Goal: Task Accomplishment & Management: Complete application form

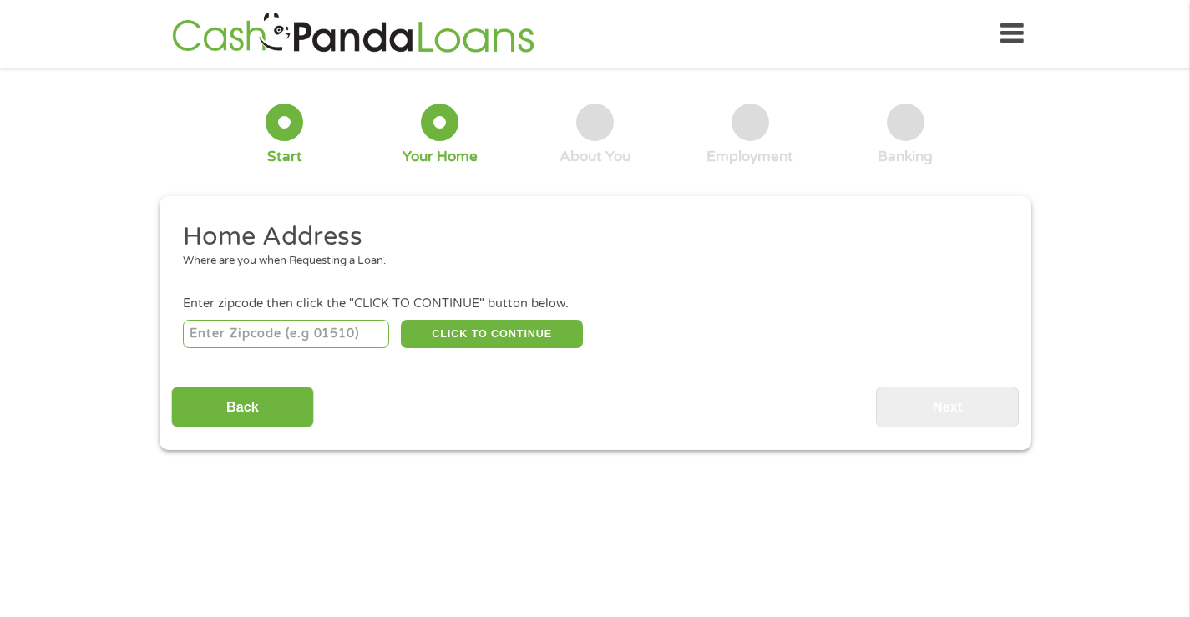
click at [263, 343] on input "number" at bounding box center [286, 334] width 206 height 28
type input "78233"
click at [499, 333] on button "CLICK TO CONTINUE" at bounding box center [492, 334] width 182 height 28
type input "78233"
type input "San Antonio"
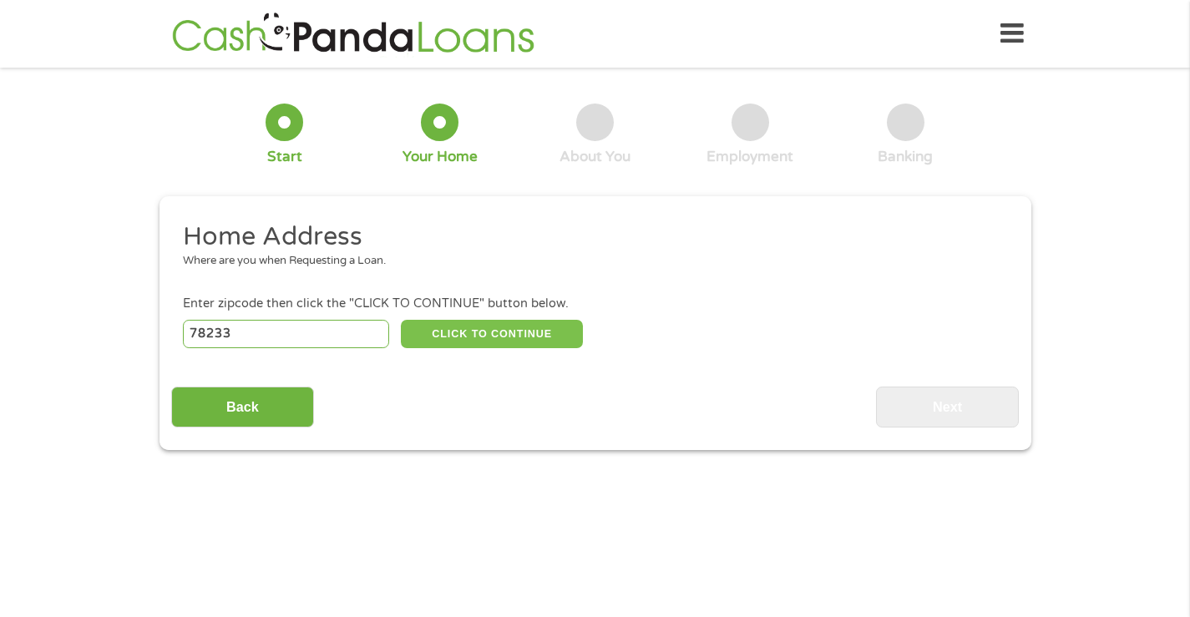
select select "[US_STATE]"
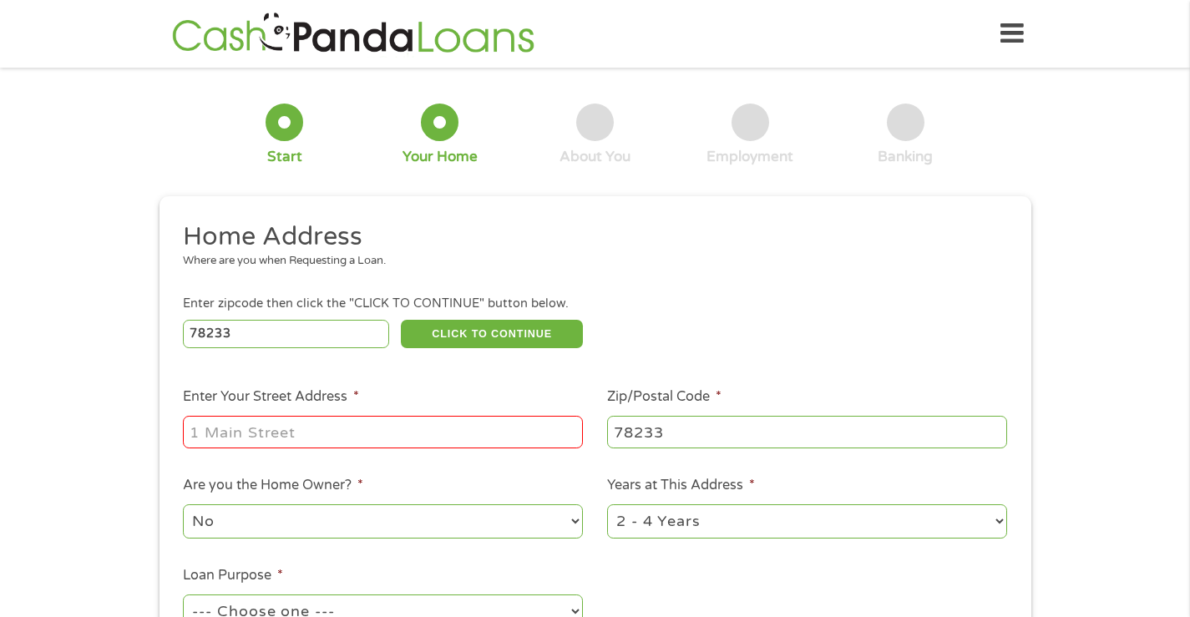
click at [377, 439] on input "Enter Your Street Address *" at bounding box center [383, 432] width 400 height 32
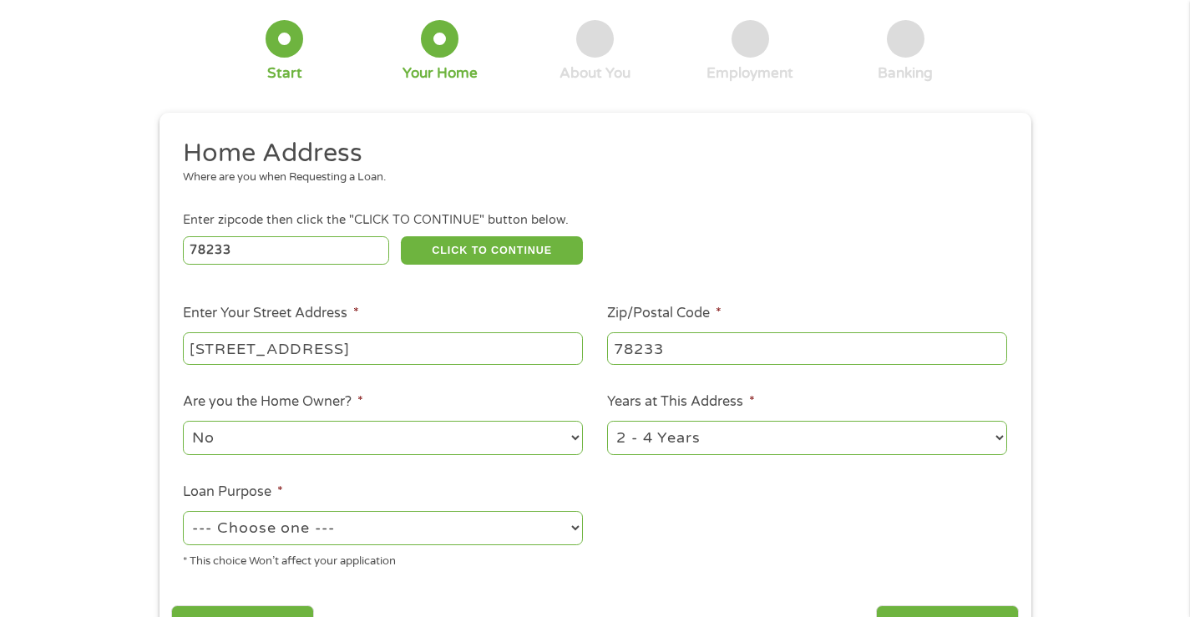
type input "[STREET_ADDRESS]"
click at [401, 525] on select "--- Choose one --- Pay Bills Debt Consolidation Home Improvement Major Purchase…" at bounding box center [383, 528] width 400 height 34
select select "shorttermcash"
click at [183, 511] on select "--- Choose one --- Pay Bills Debt Consolidation Home Improvement Major Purchase…" at bounding box center [383, 528] width 400 height 34
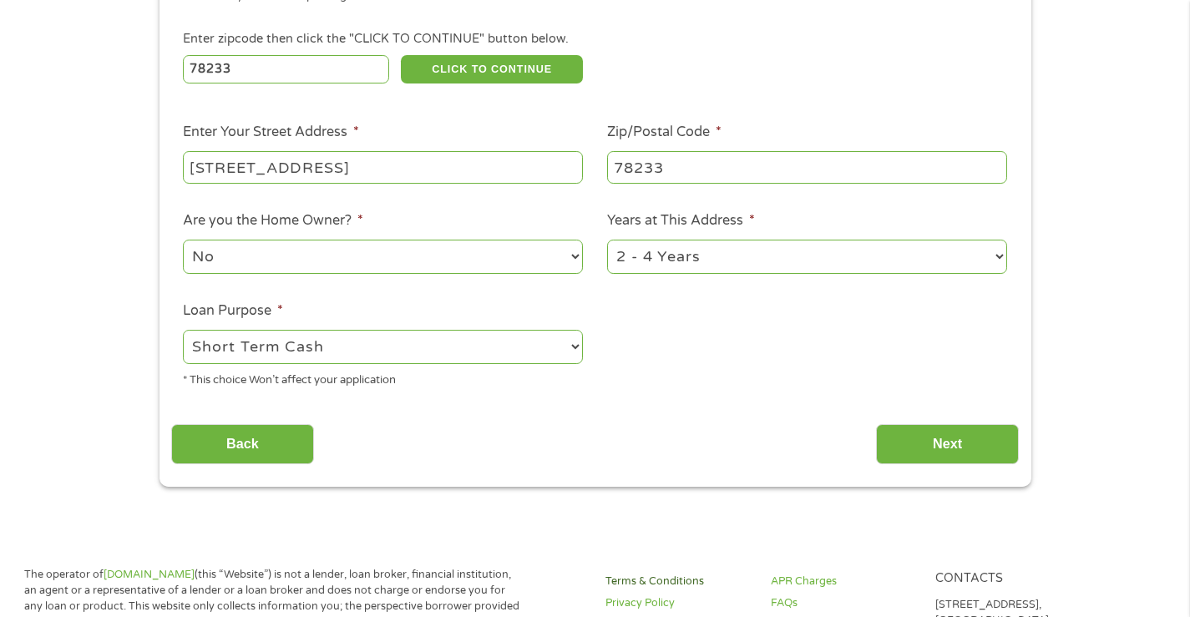
scroll to position [334, 0]
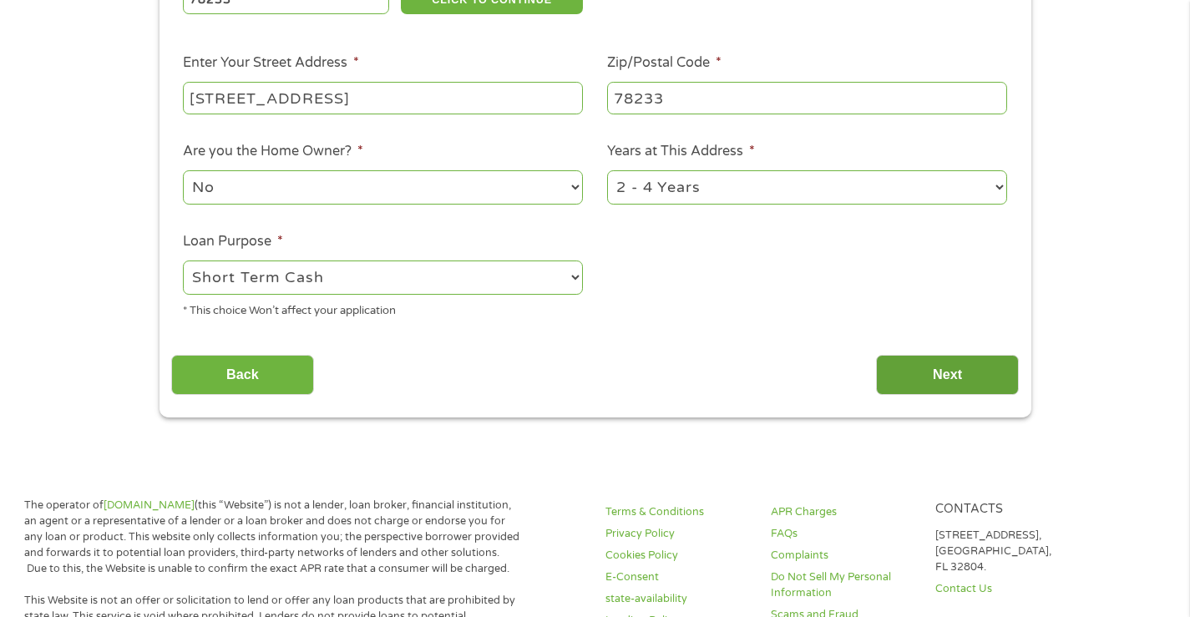
click at [978, 383] on input "Next" at bounding box center [947, 375] width 143 height 41
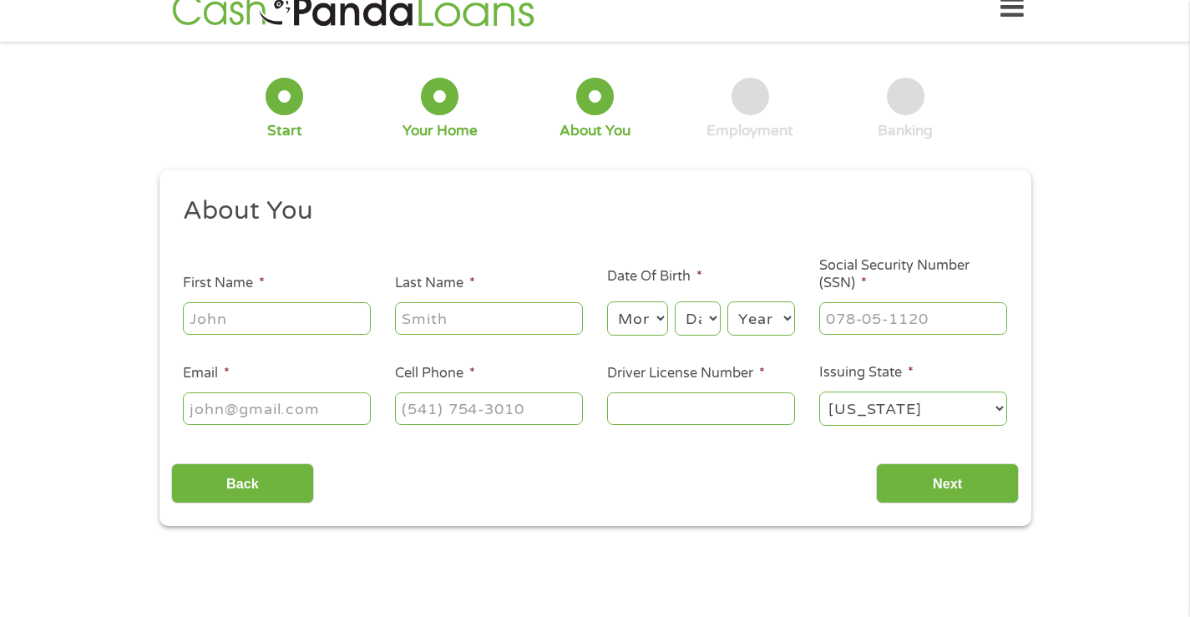
scroll to position [0, 0]
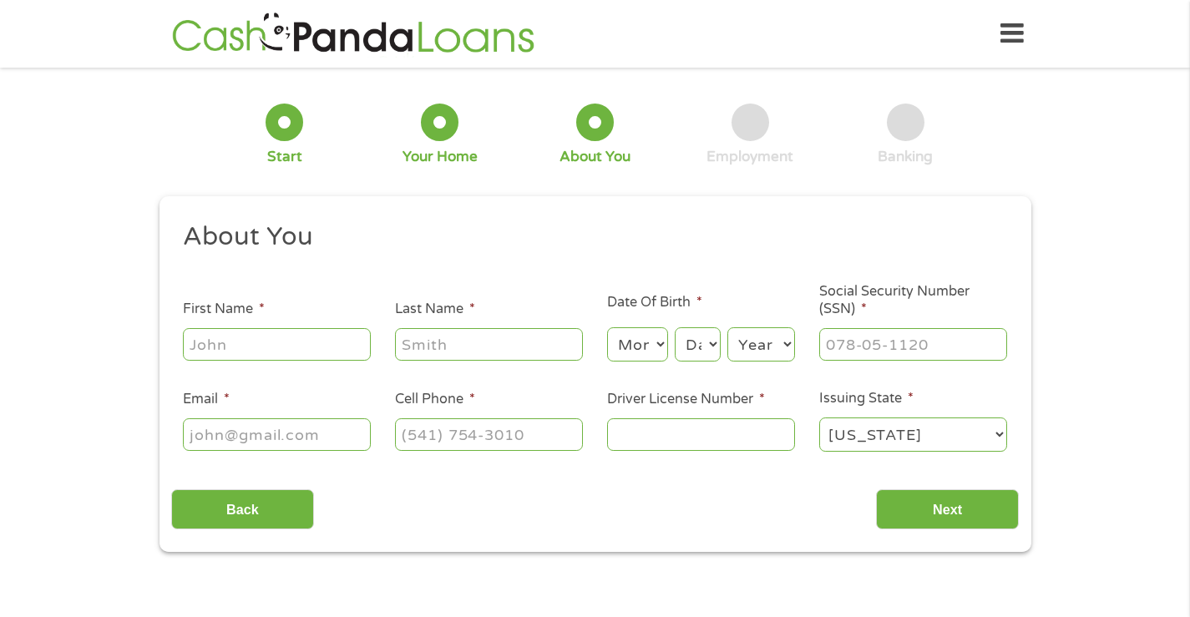
click at [238, 343] on input "First Name *" at bounding box center [277, 344] width 188 height 32
type input "[PERSON_NAME]"
select select "9"
select select "17"
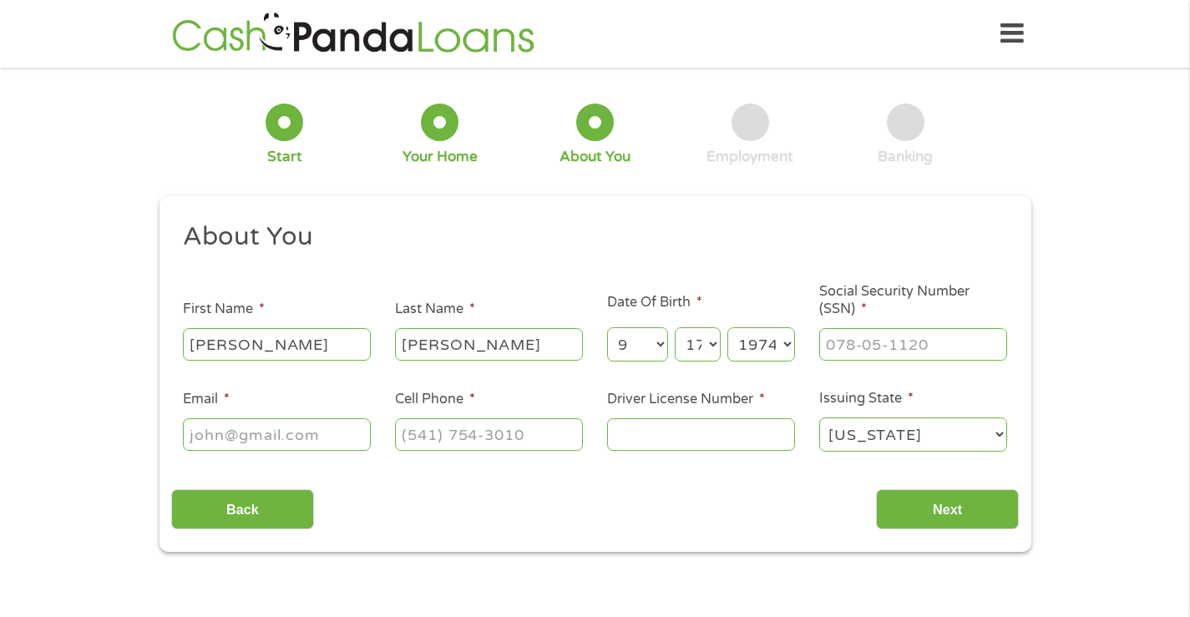
select select "1973"
type input "457-37-7840"
type input "[EMAIL_ADDRESS][DOMAIN_NAME]"
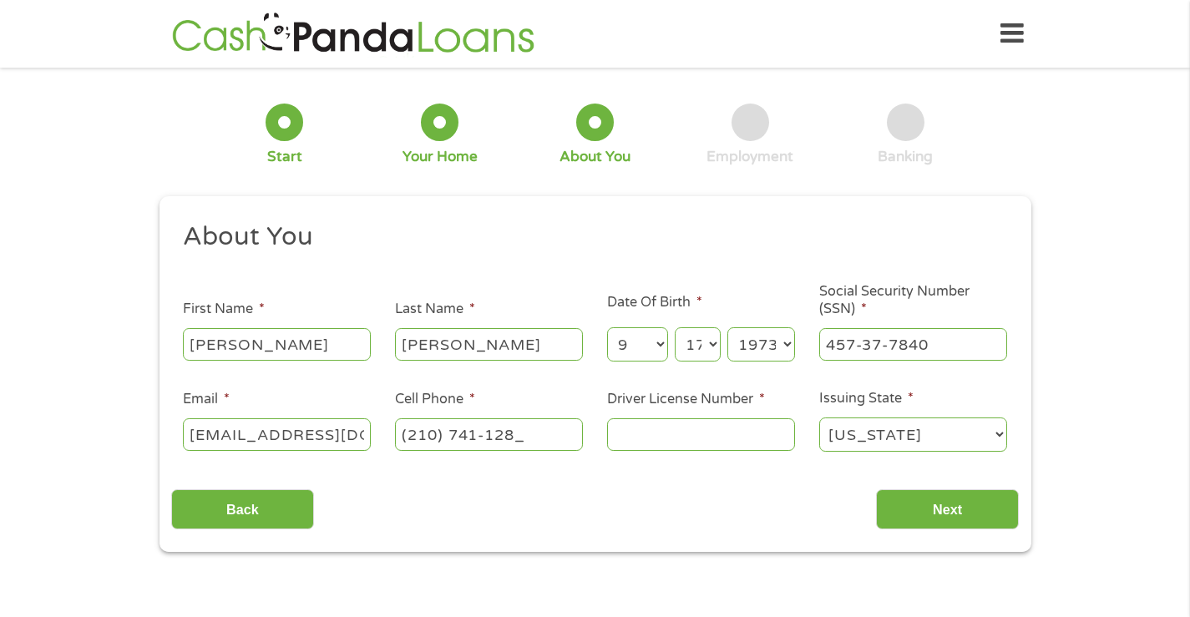
type input "[PHONE_NUMBER]"
click at [616, 438] on input "Driver License Number *" at bounding box center [701, 434] width 188 height 32
type input "061778866"
click at [942, 426] on select "[US_STATE] [US_STATE] [US_STATE] [US_STATE] [US_STATE] [US_STATE] [US_STATE] [U…" at bounding box center [913, 435] width 188 height 34
select select "[US_STATE]"
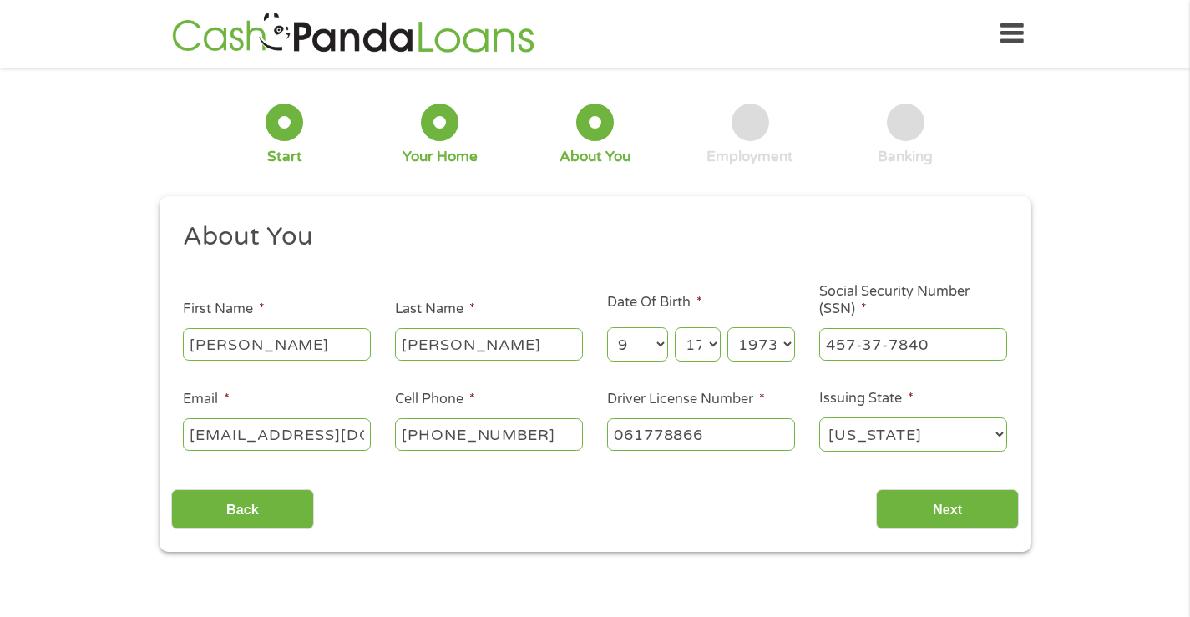
click at [819, 418] on select "[US_STATE] [US_STATE] [US_STATE] [US_STATE] [US_STATE] [US_STATE] [US_STATE] [U…" at bounding box center [913, 435] width 188 height 34
click at [966, 506] on input "Next" at bounding box center [947, 509] width 143 height 41
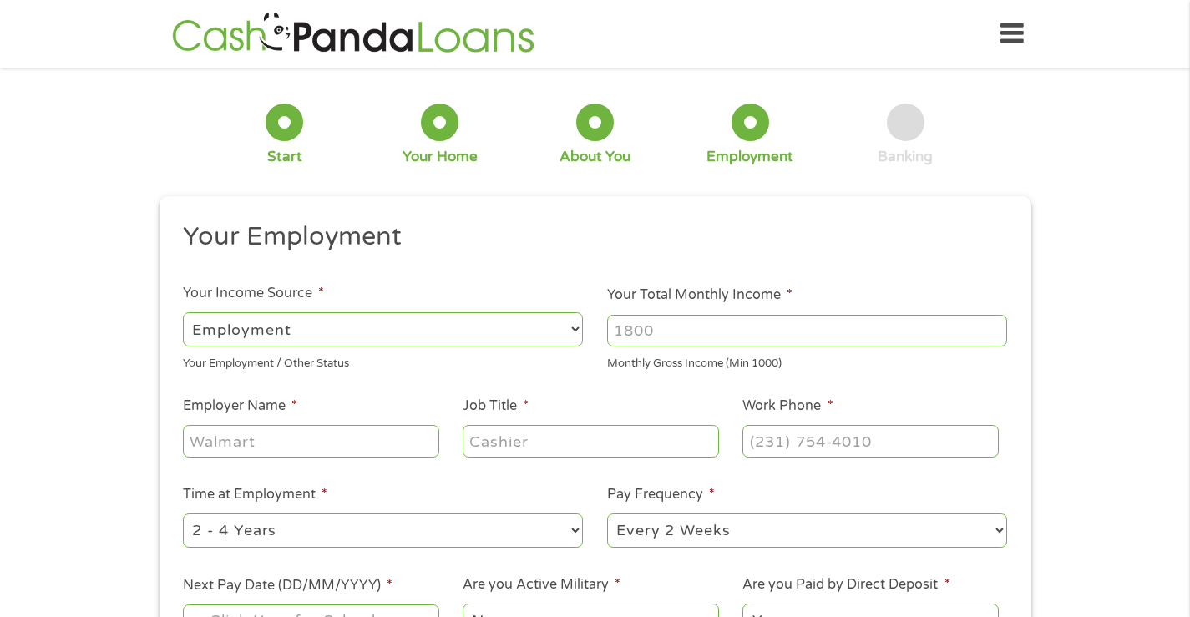
click at [417, 332] on select "--- Choose one --- Employment [DEMOGRAPHIC_DATA] Benefits" at bounding box center [383, 329] width 400 height 34
select select "benefits"
click at [183, 312] on select "--- Choose one --- Employment [DEMOGRAPHIC_DATA] Benefits" at bounding box center [383, 329] width 400 height 34
type input "Other"
type input "[PHONE_NUMBER]"
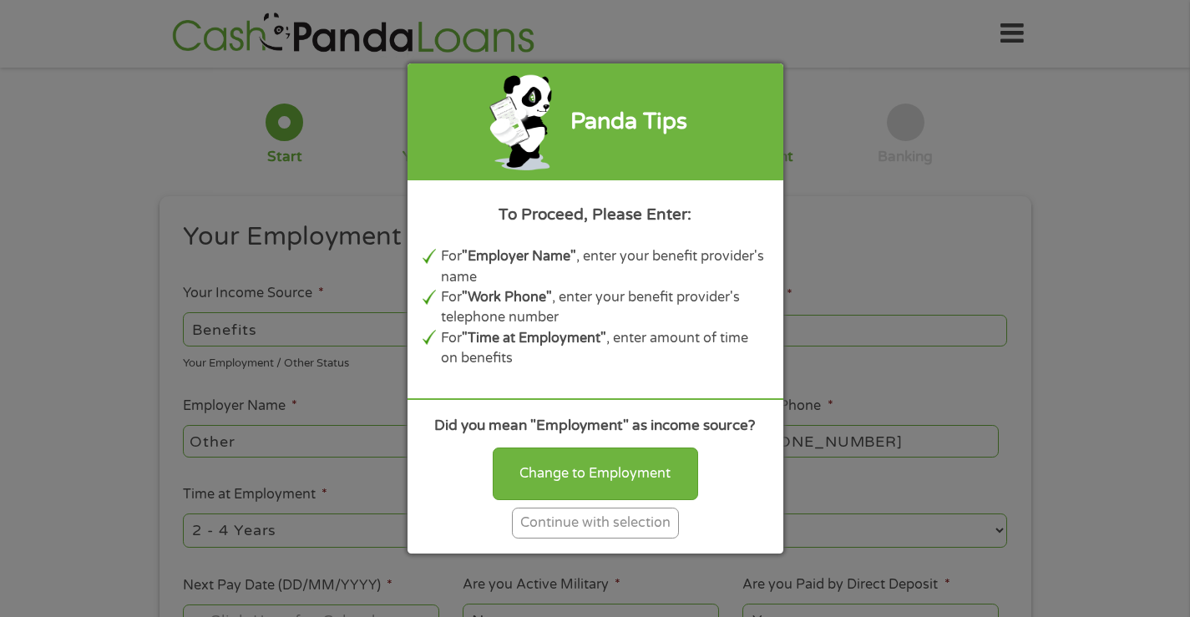
click at [278, 326] on div "Panda Tips To Proceed, Please Enter: For "Employer Name" , enter your benefit p…" at bounding box center [595, 308] width 1190 height 617
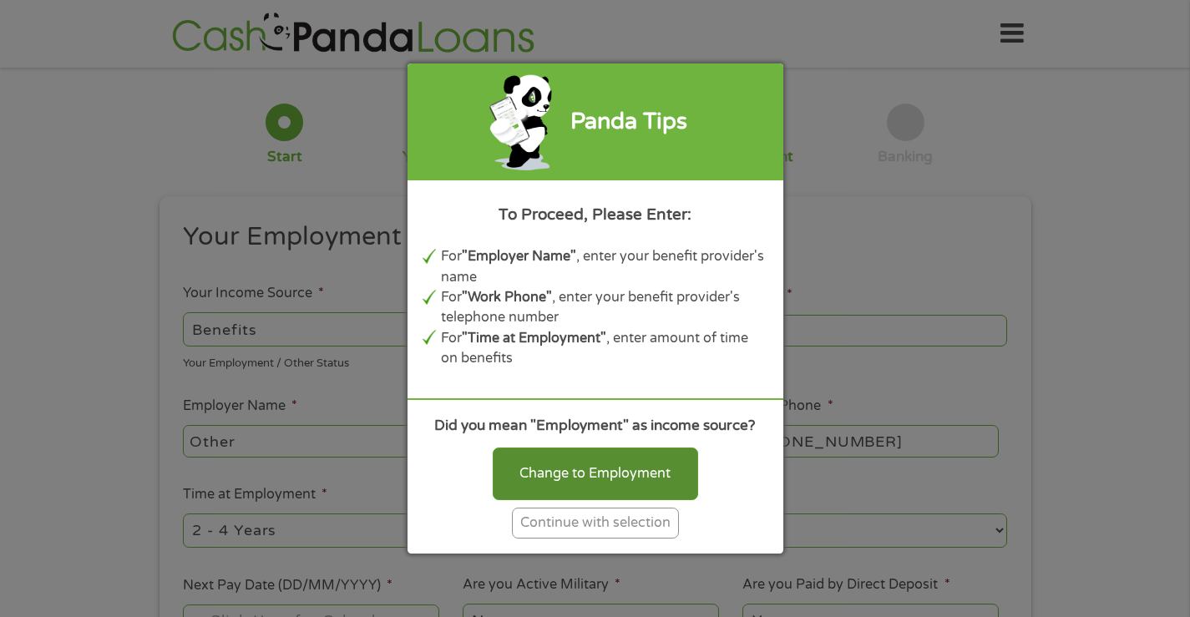
click at [566, 473] on div "Change to Employment" at bounding box center [595, 474] width 205 height 52
select select "fullTime"
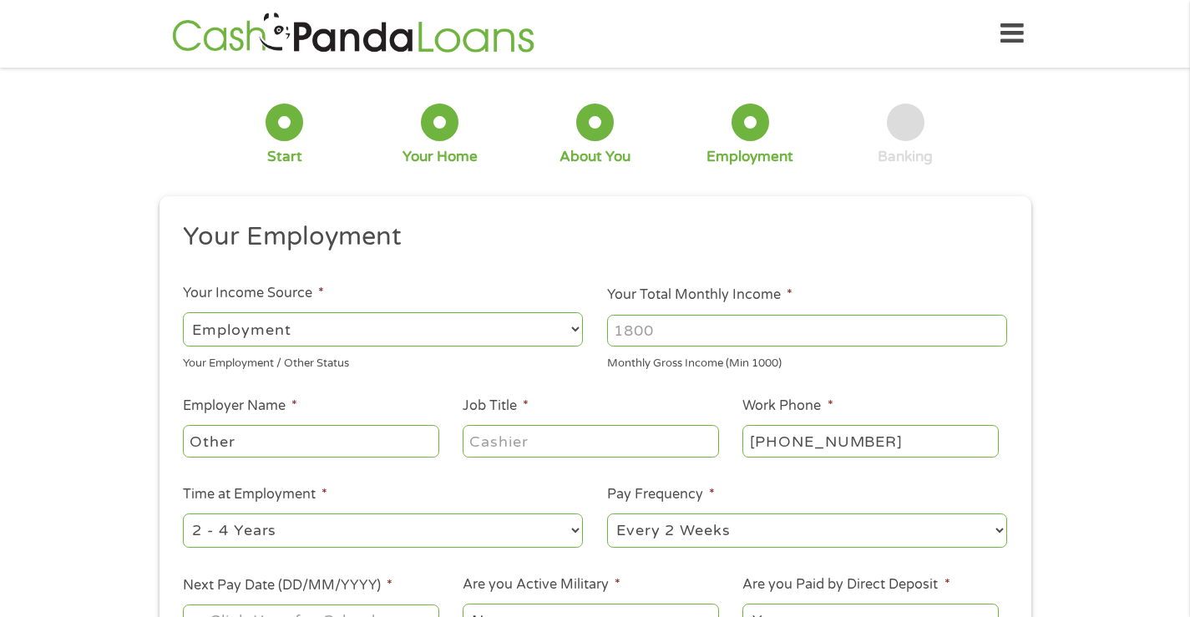
click at [682, 332] on input "Your Total Monthly Income *" at bounding box center [807, 331] width 400 height 32
type input "2100"
click at [370, 452] on input "Other" at bounding box center [311, 441] width 256 height 32
type input "O"
type input "SOCIAL SECURITY BENEFITA"
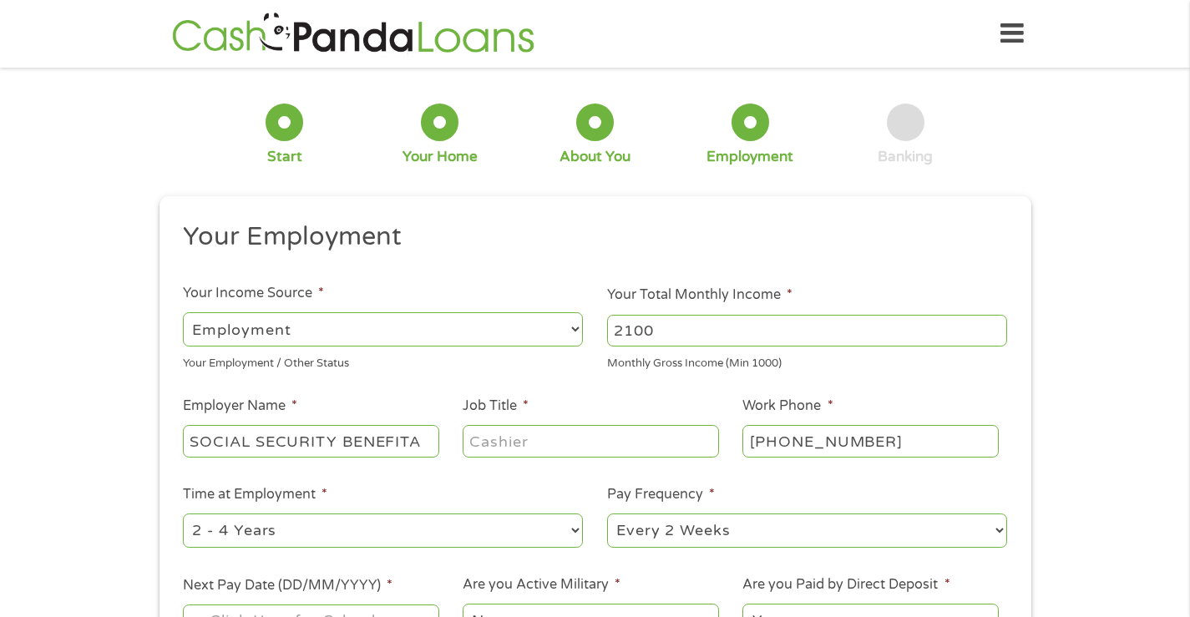
click at [586, 444] on input "Job Title *" at bounding box center [591, 441] width 256 height 32
type input "SIRVIORS"
click at [895, 435] on input "[PHONE_NUMBER]" at bounding box center [871, 441] width 256 height 32
click at [896, 449] on input "[PHONE_NUMBER]" at bounding box center [871, 441] width 256 height 32
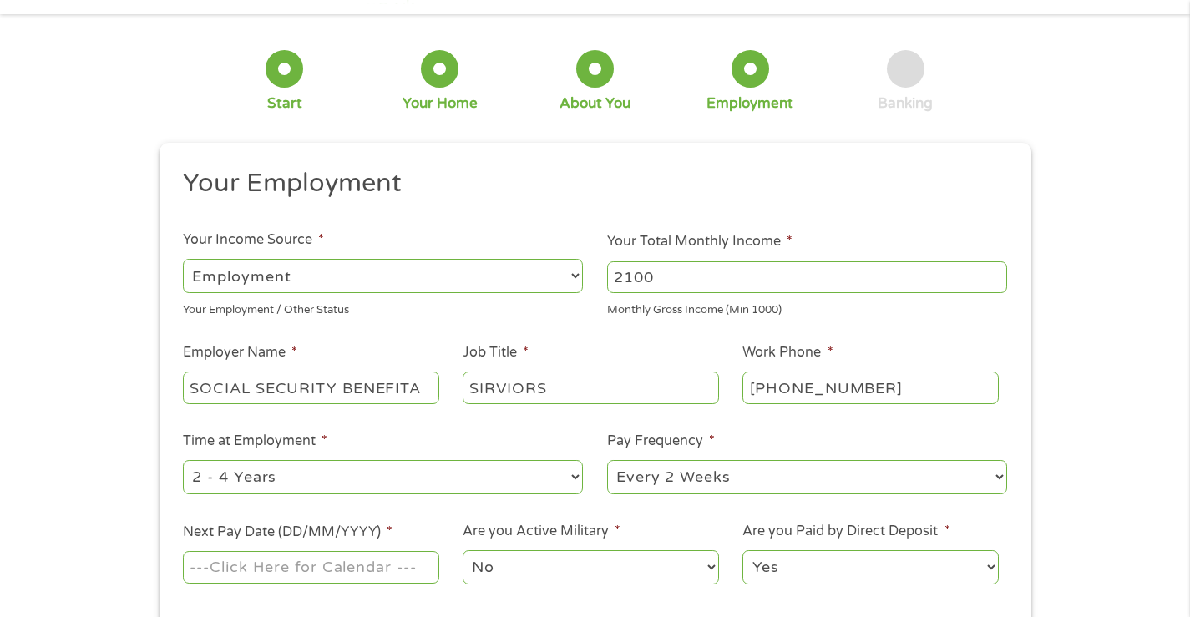
scroll to position [84, 0]
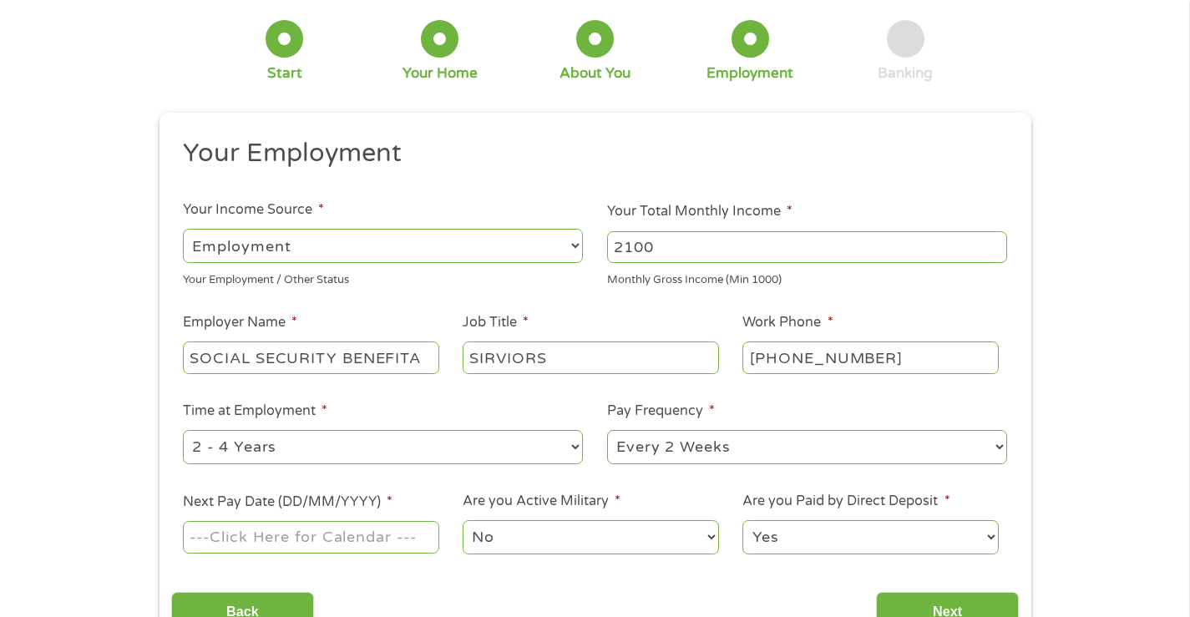
click at [302, 534] on input "Next Pay Date (DD/MM/YYYY) *" at bounding box center [311, 537] width 256 height 32
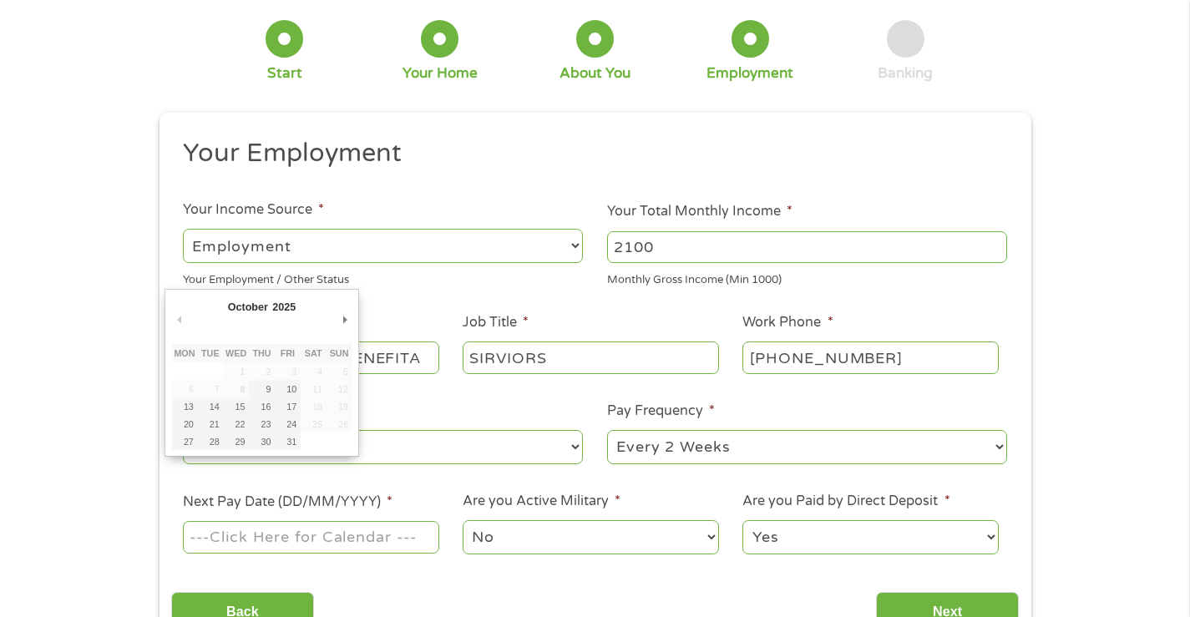
click at [388, 535] on input "Next Pay Date (DD/MM/YYYY) *" at bounding box center [311, 537] width 256 height 32
type input "[DATE]"
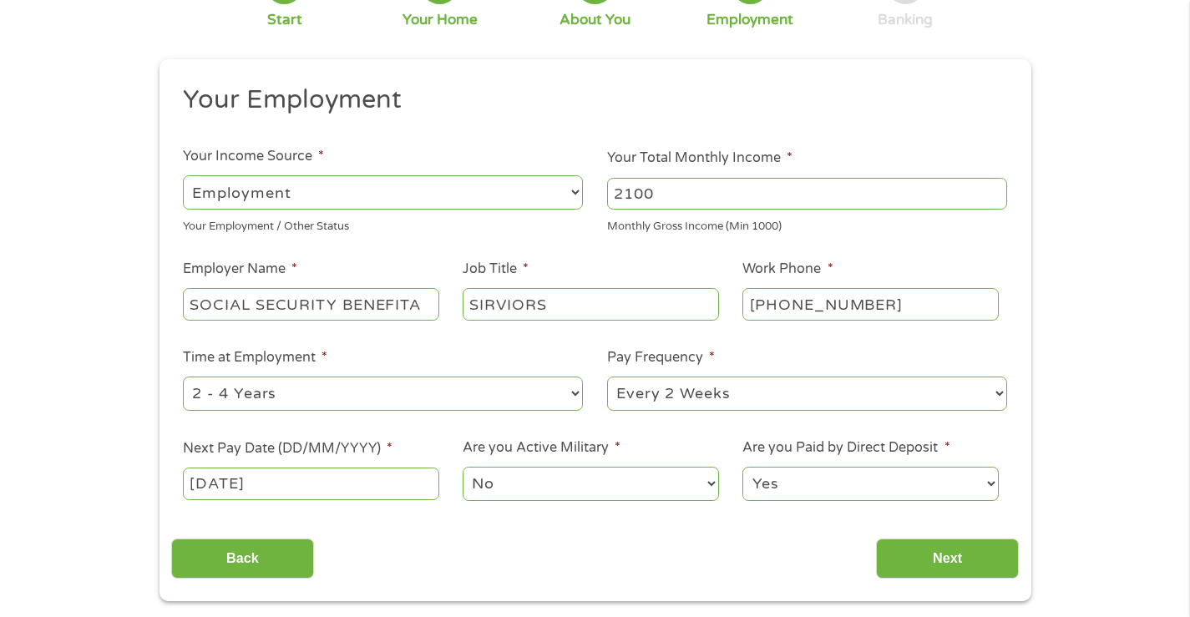
scroll to position [167, 0]
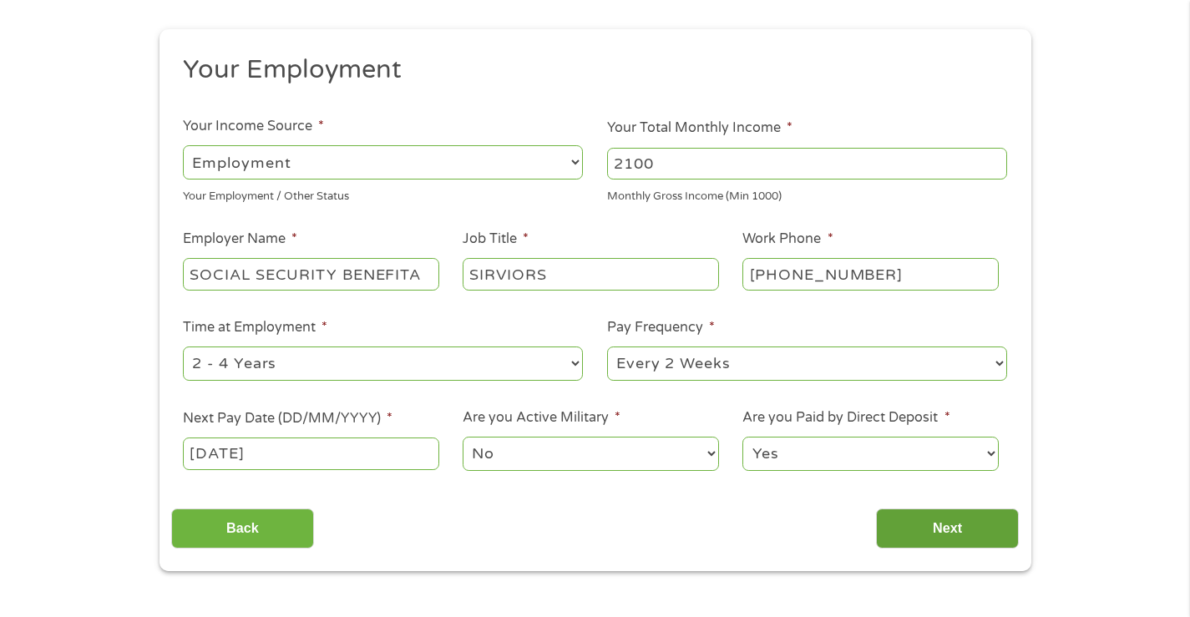
click at [941, 530] on input "Next" at bounding box center [947, 529] width 143 height 41
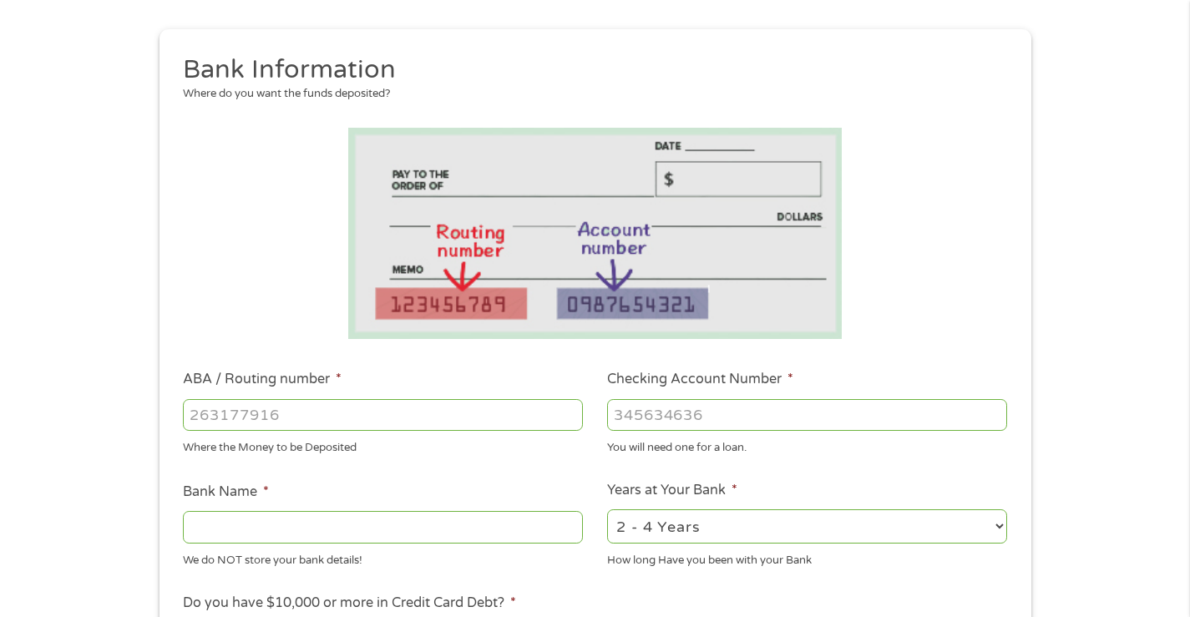
click at [337, 419] on input "ABA / Routing number *" at bounding box center [383, 415] width 400 height 32
type input "031101334"
type input "SoFi Bank, National Association"
type input "031101334"
click at [636, 420] on input "Checking Account Number *" at bounding box center [807, 415] width 400 height 32
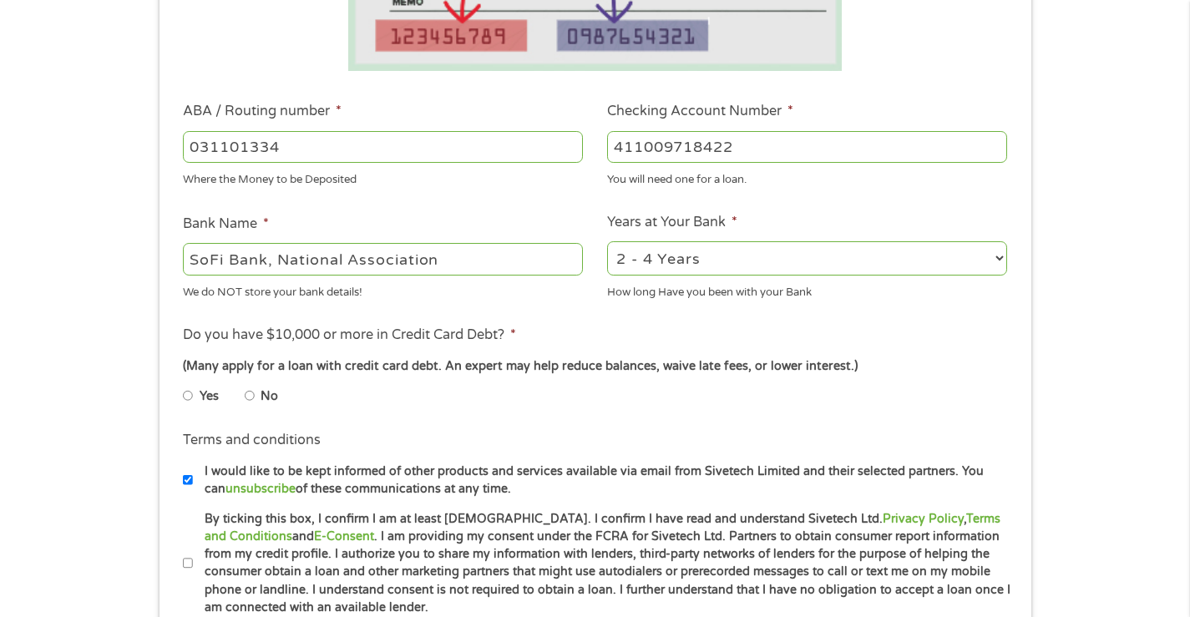
scroll to position [501, 0]
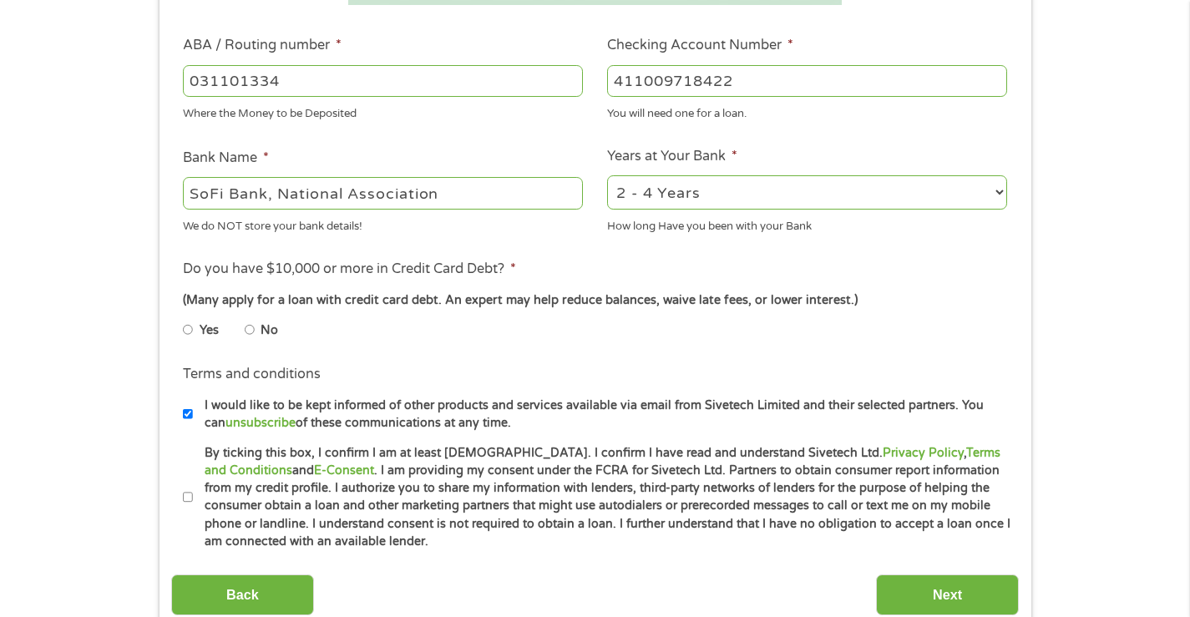
type input "411009718422"
click at [251, 329] on input "No" at bounding box center [250, 330] width 10 height 27
radio input "true"
click at [182, 493] on li "Terms and conditions * By ticking this box, I confirm I am at least [DEMOGRAPHI…" at bounding box center [595, 497] width 848 height 107
click at [182, 492] on li "Terms and conditions * By ticking this box, I confirm I am at least [DEMOGRAPHI…" at bounding box center [595, 497] width 848 height 107
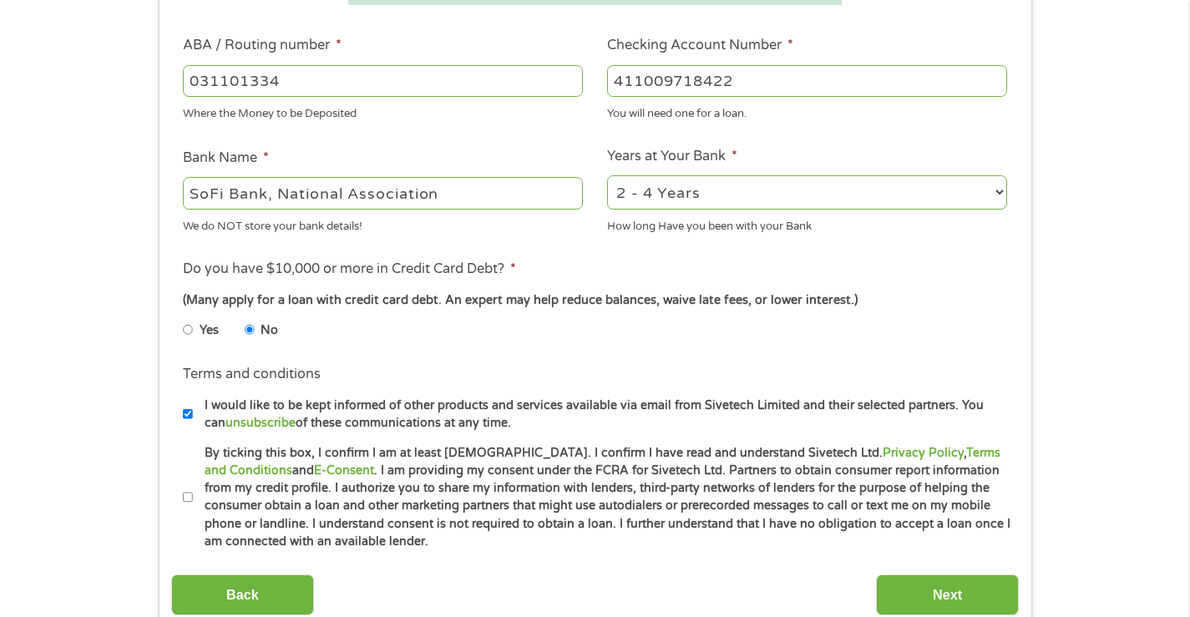
click at [187, 495] on input "By ticking this box, I confirm I am at least [DEMOGRAPHIC_DATA]. I confirm I ha…" at bounding box center [188, 497] width 10 height 27
checkbox input "true"
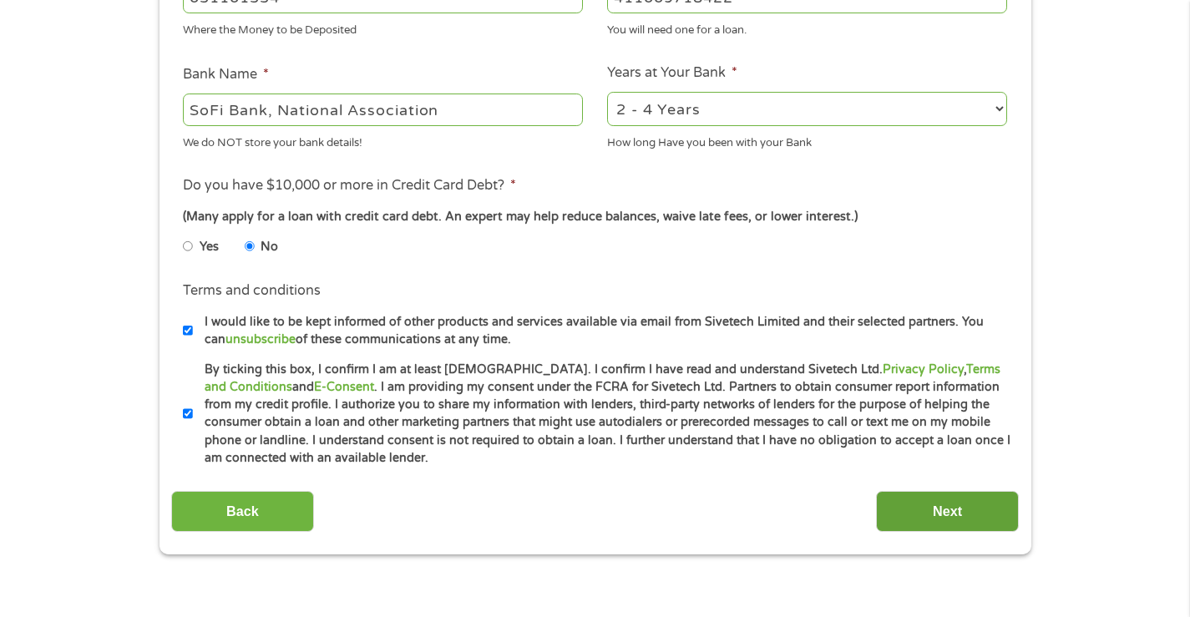
click at [951, 512] on input "Next" at bounding box center [947, 511] width 143 height 41
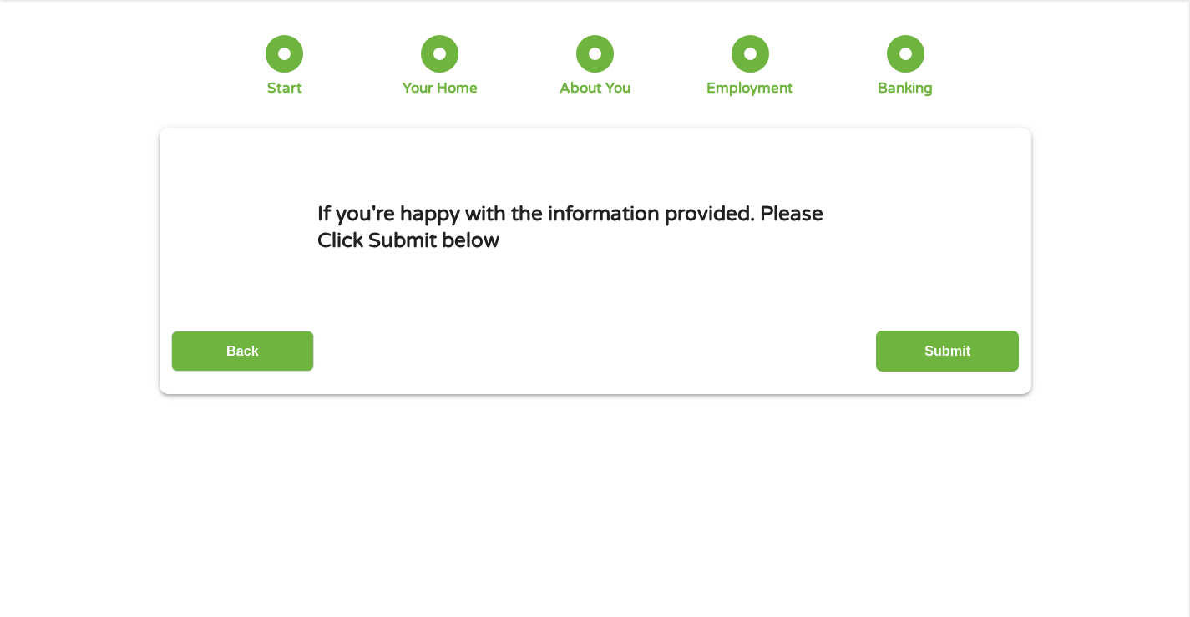
scroll to position [0, 0]
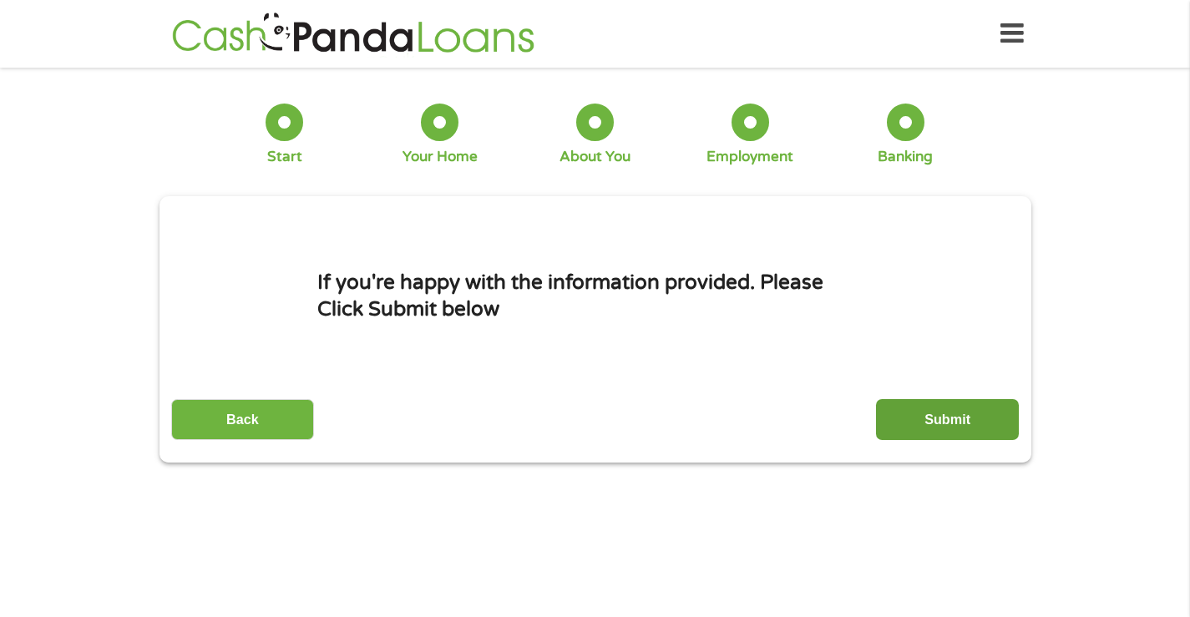
click at [926, 418] on input "Submit" at bounding box center [947, 419] width 143 height 41
